Goal: Task Accomplishment & Management: Use online tool/utility

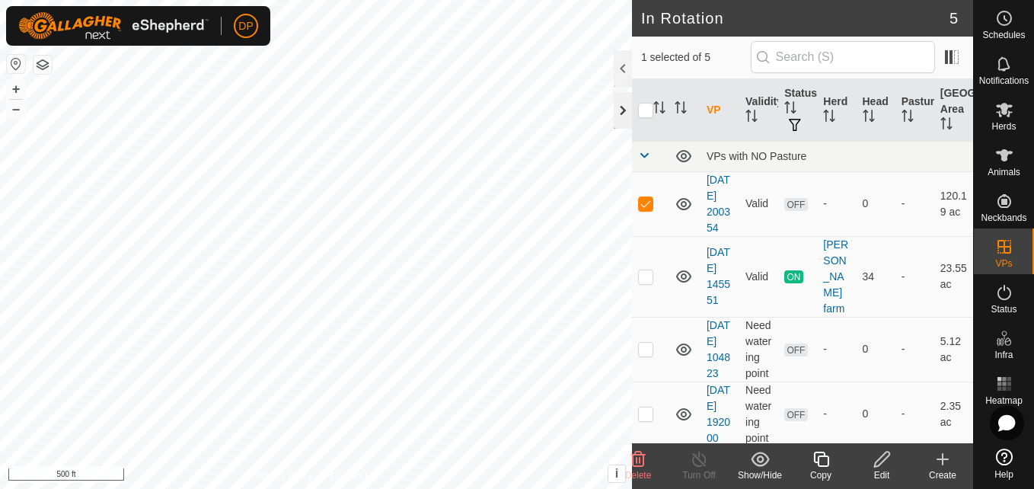
click at [621, 110] on div at bounding box center [623, 110] width 18 height 37
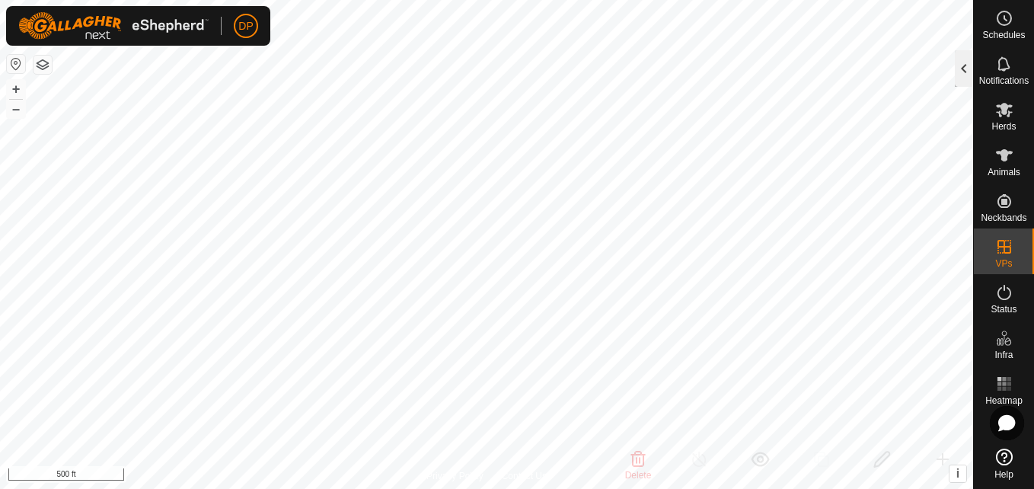
click at [965, 70] on div at bounding box center [964, 68] width 18 height 37
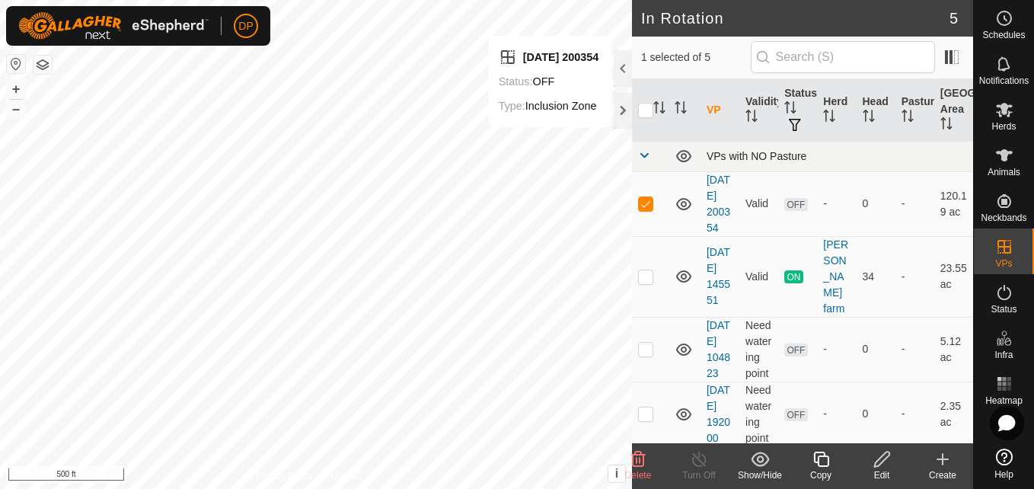
checkbox input "false"
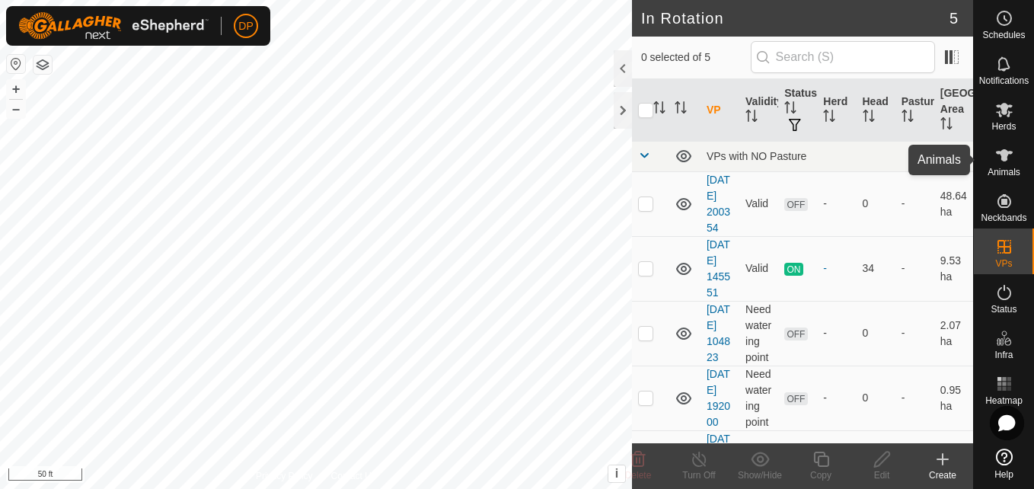
click at [999, 145] on es-animals-svg-icon at bounding box center [1004, 155] width 27 height 24
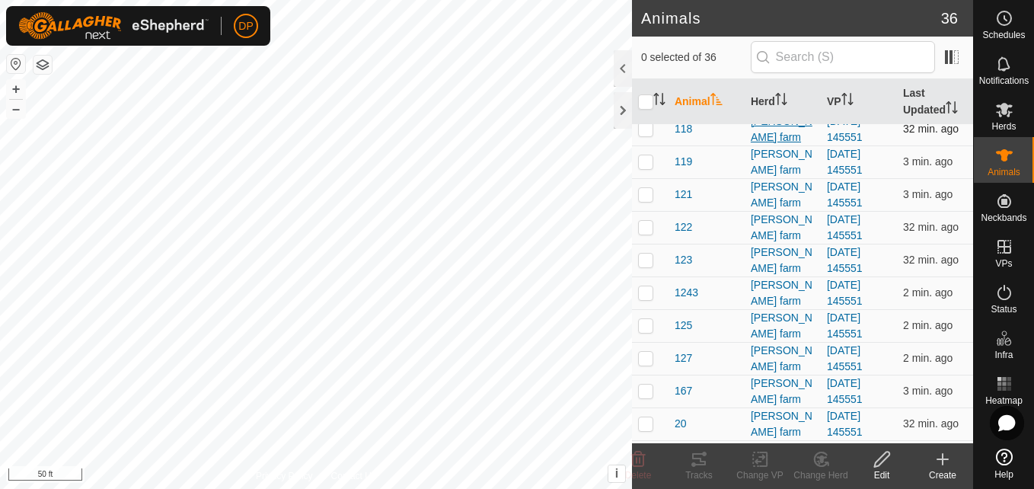
scroll to position [152, 0]
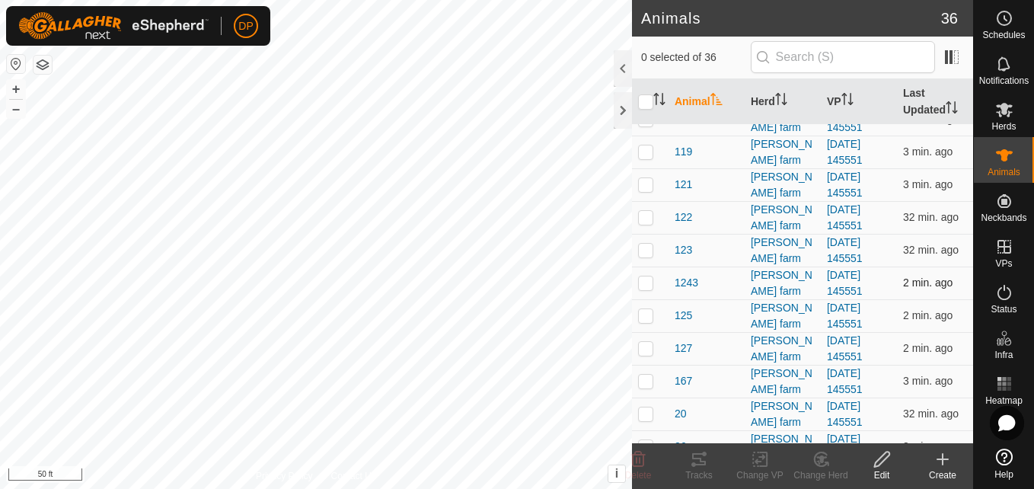
click at [646, 287] on p-checkbox at bounding box center [645, 282] width 15 height 12
click at [650, 285] on p-checkbox at bounding box center [645, 282] width 15 height 12
checkbox input "false"
click at [1015, 107] on es-mob-svg-icon at bounding box center [1004, 109] width 27 height 24
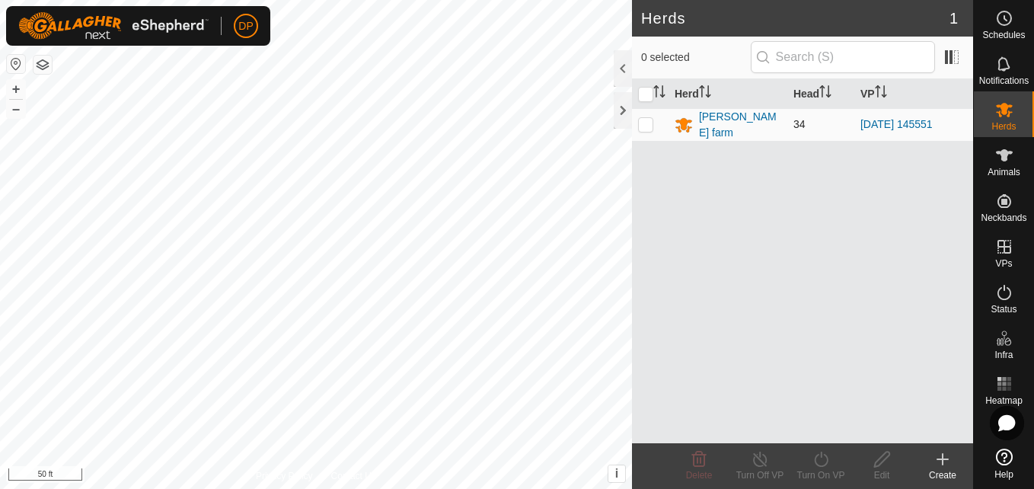
click at [645, 128] on p-checkbox at bounding box center [645, 124] width 15 height 12
checkbox input "true"
click at [823, 461] on icon at bounding box center [821, 459] width 19 height 18
click at [828, 461] on icon at bounding box center [821, 459] width 14 height 15
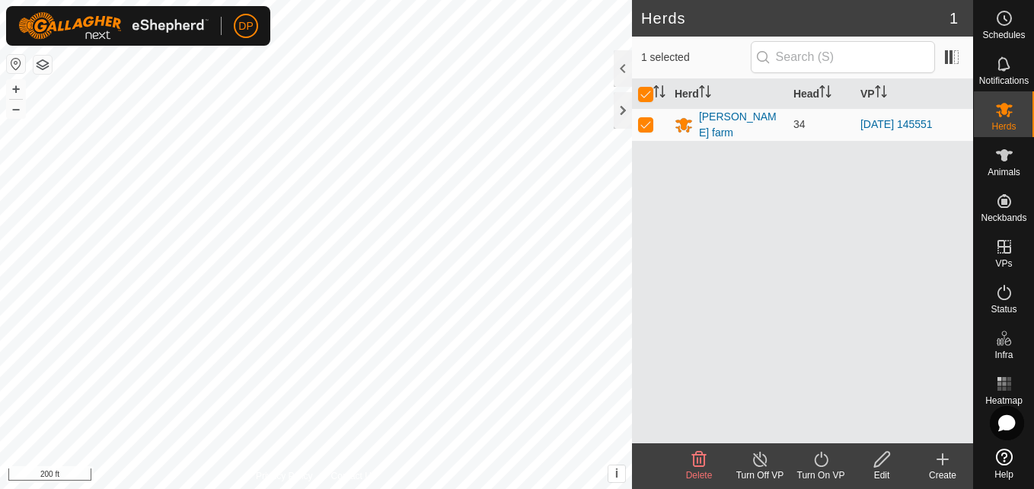
click at [828, 461] on icon at bounding box center [821, 459] width 14 height 15
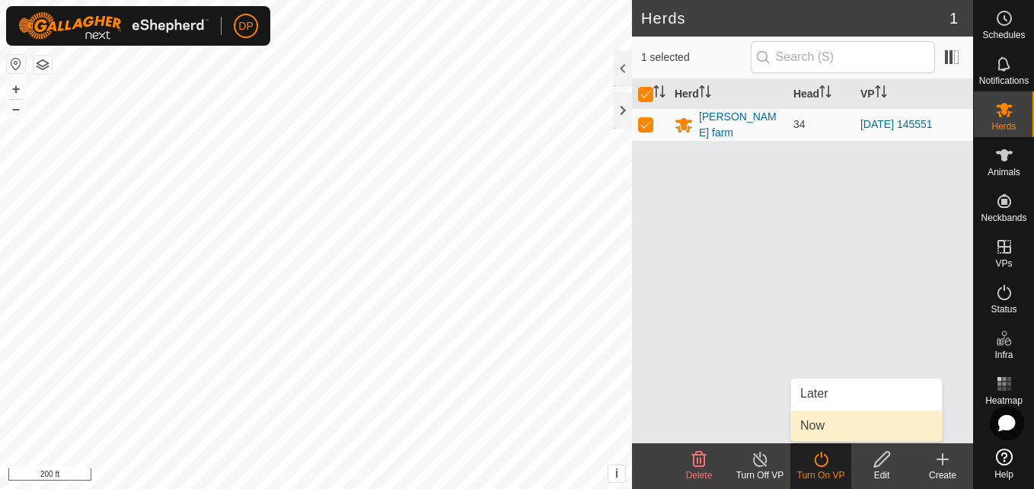
click at [826, 423] on link "Now" at bounding box center [866, 426] width 151 height 30
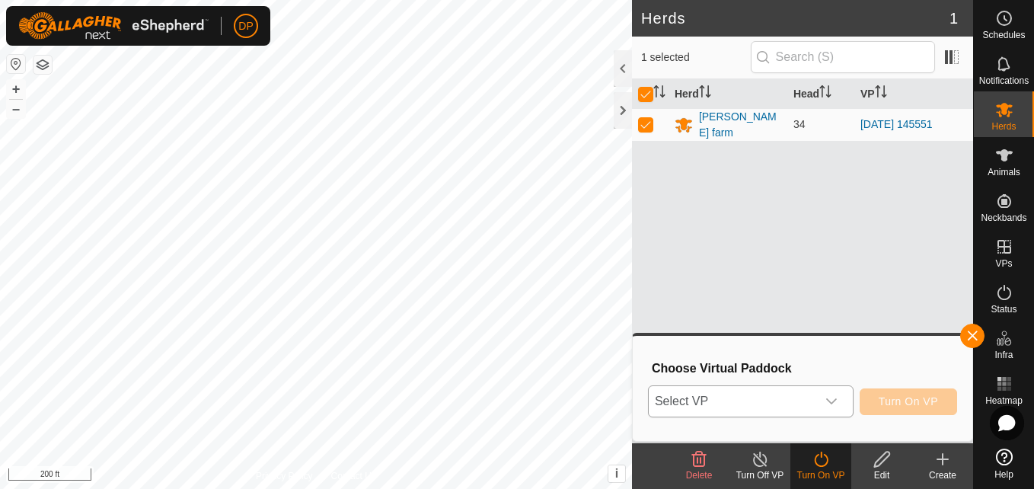
click at [829, 402] on icon "dropdown trigger" at bounding box center [832, 401] width 12 height 12
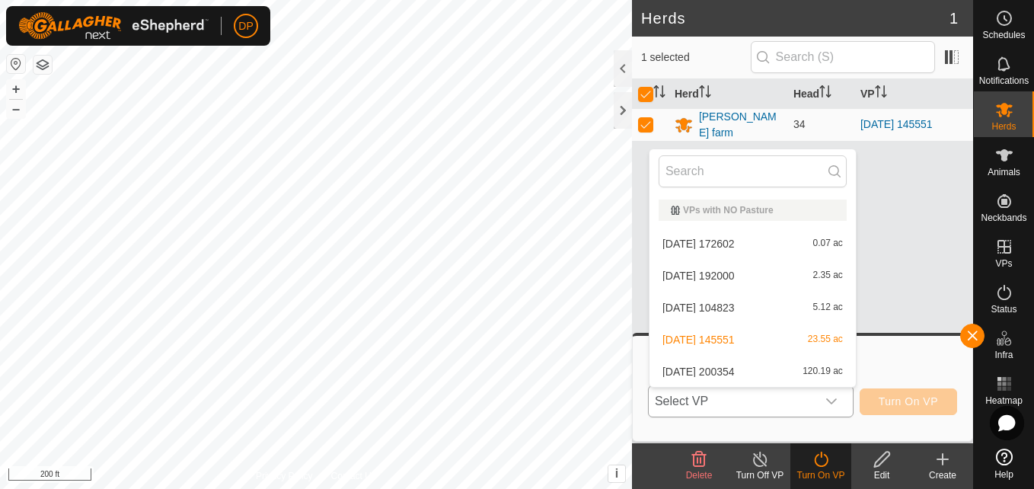
click at [739, 239] on li "2025-06-20 172602 0.07 ac" at bounding box center [753, 243] width 206 height 30
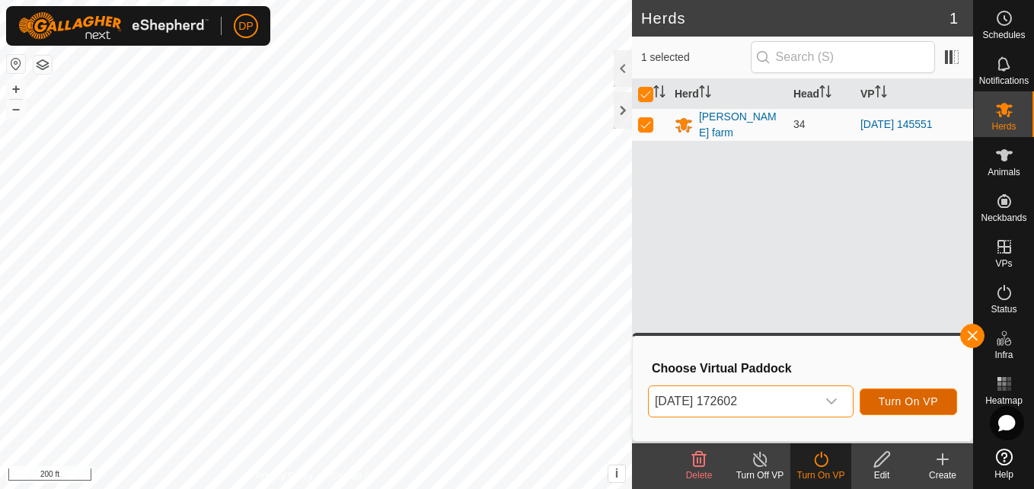
click at [892, 395] on span "Turn On VP" at bounding box center [908, 401] width 59 height 12
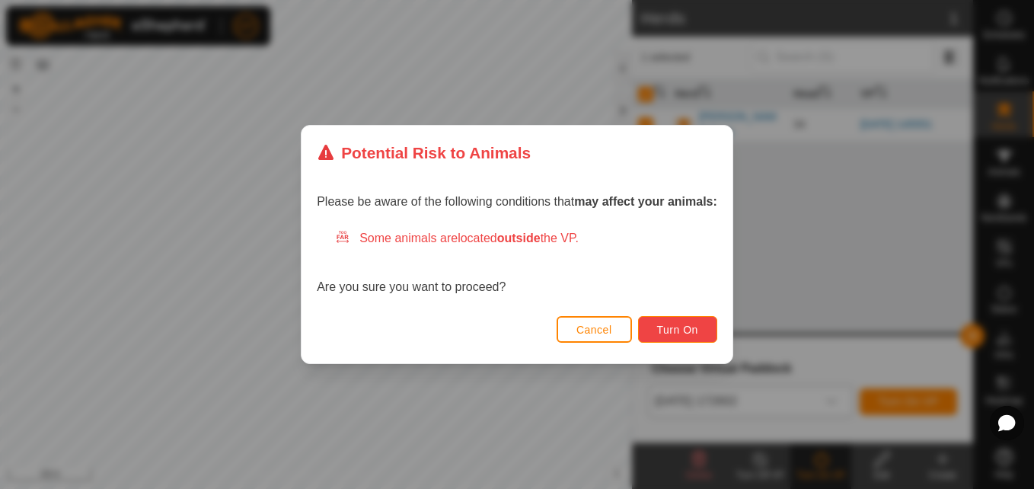
click at [672, 325] on span "Turn On" at bounding box center [677, 330] width 41 height 12
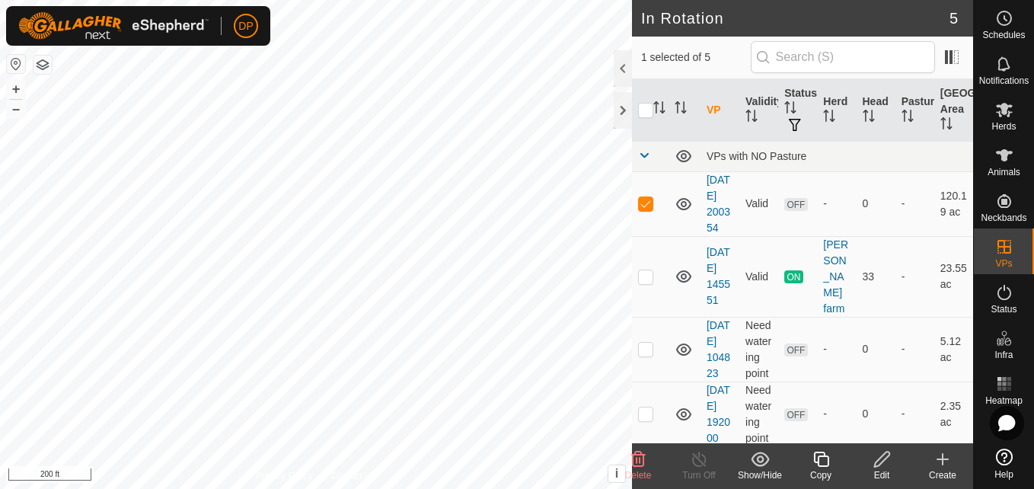
checkbox input "false"
click at [745, 17] on div "In Rotation 5 0 selected of 5 VP Validity Status Herd Head Pasture Grazing Area…" at bounding box center [486, 244] width 973 height 489
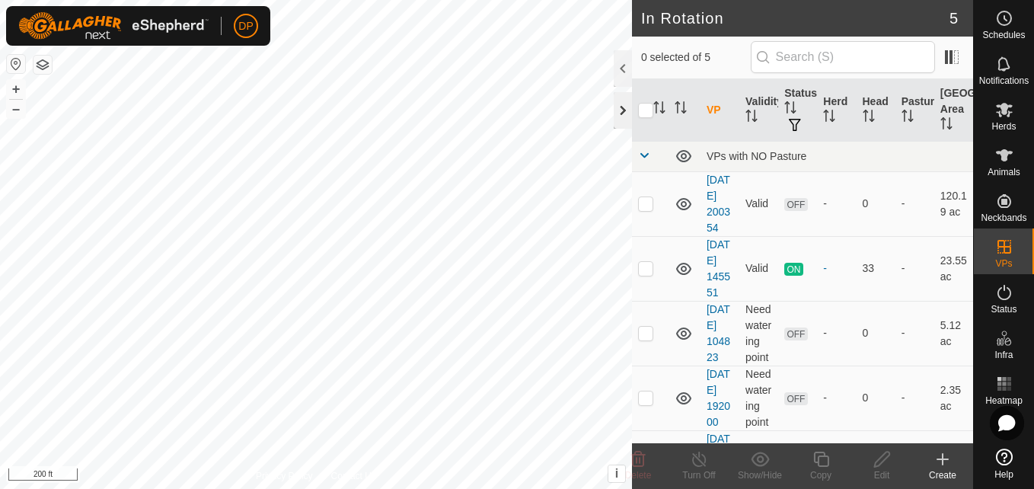
click at [619, 107] on div at bounding box center [623, 110] width 18 height 37
